Goal: Check status

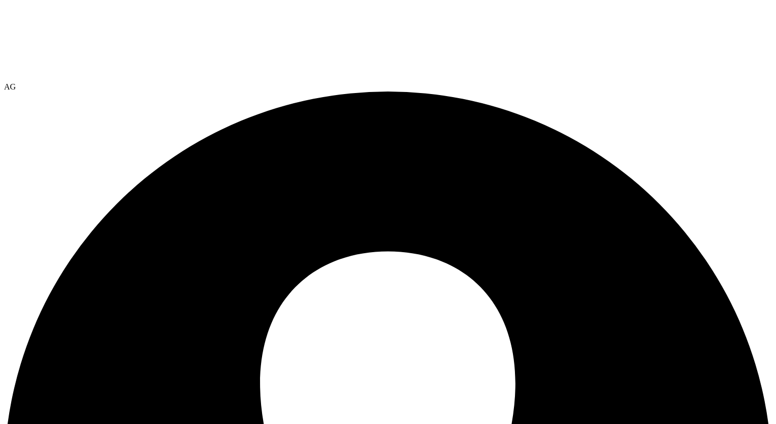
select select "USEast"
